Goal: Task Accomplishment & Management: Manage account settings

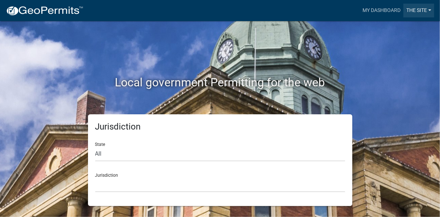
click at [414, 11] on link "The Site" at bounding box center [419, 11] width 31 height 14
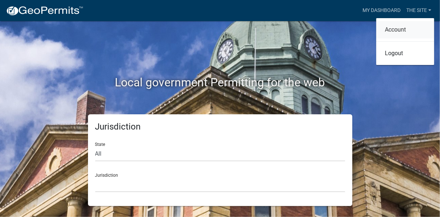
click at [396, 29] on link "Account" at bounding box center [405, 29] width 58 height 17
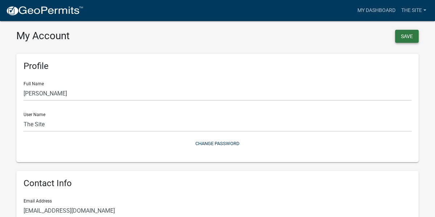
click at [408, 36] on button "Save" at bounding box center [407, 36] width 24 height 13
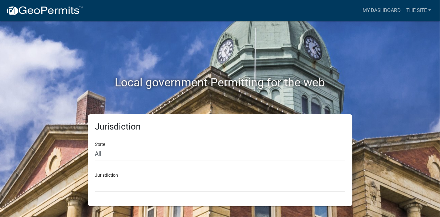
click at [110, 175] on div "Jurisdiction [GEOGRAPHIC_DATA], [US_STATE] City of [GEOGRAPHIC_DATA], [US_STATE…" at bounding box center [220, 179] width 250 height 25
drag, startPoint x: 110, startPoint y: 179, endPoint x: 101, endPoint y: 170, distance: 12.6
click at [101, 170] on div "Jurisdiction [GEOGRAPHIC_DATA], [US_STATE] City of [GEOGRAPHIC_DATA], [US_STATE…" at bounding box center [220, 179] width 250 height 25
click at [360, 57] on div "Local government Permitting for the web" at bounding box center [220, 67] width 413 height 93
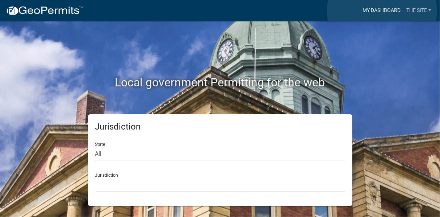
click at [382, 11] on link "My Dashboard" at bounding box center [382, 11] width 44 height 14
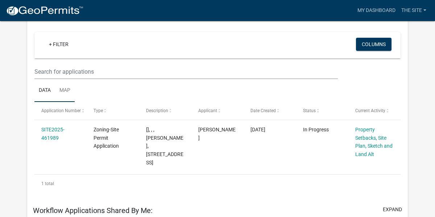
scroll to position [60, 0]
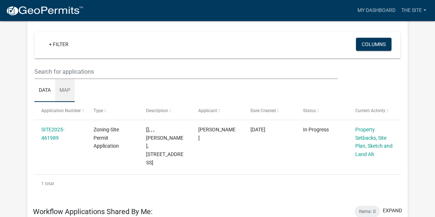
click at [66, 89] on link "Map" at bounding box center [65, 90] width 20 height 23
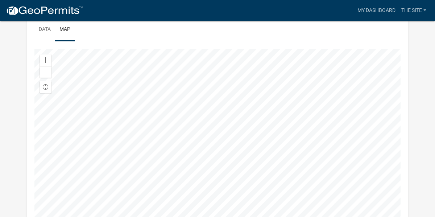
scroll to position [120, 0]
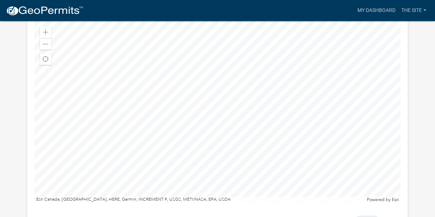
click at [159, 122] on div at bounding box center [217, 111] width 366 height 181
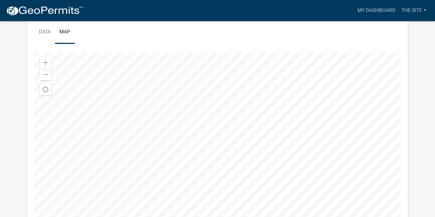
scroll to position [92, 0]
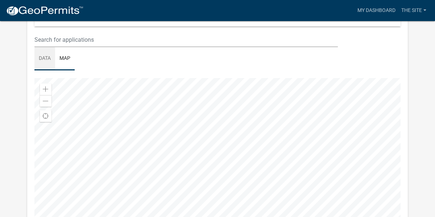
click at [46, 57] on link "Data" at bounding box center [44, 58] width 21 height 23
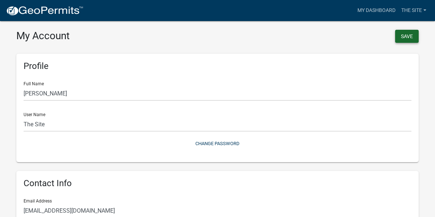
click at [407, 38] on button "Save" at bounding box center [407, 36] width 24 height 13
